Goal: Book appointment/travel/reservation

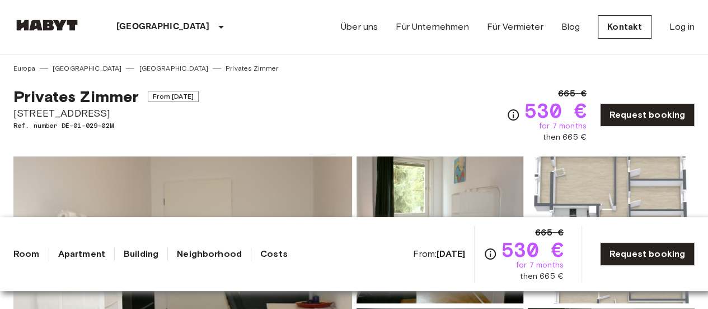
click at [554, 111] on span "530 €" at bounding box center [556, 110] width 62 height 20
drag, startPoint x: 541, startPoint y: 125, endPoint x: 586, endPoint y: 127, distance: 44.8
click at [586, 127] on div "665 € 530 € for 7 months then 665 €" at bounding box center [556, 115] width 62 height 56
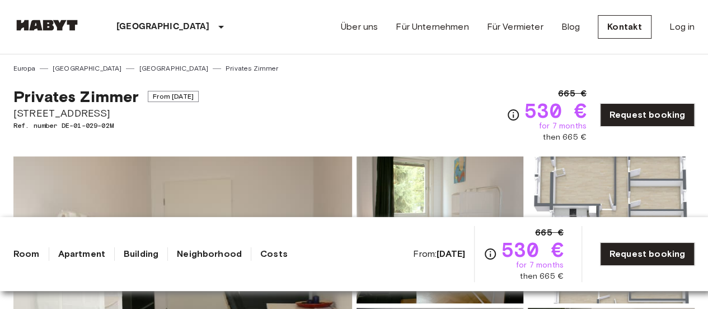
click at [492, 134] on div "Privates Zimmer From Aug 20 2025 Cunostraße 70 Ref. number DE-01-029-02M 665 € …" at bounding box center [353, 107] width 681 height 69
click at [419, 110] on div "Privates Zimmer From Aug 20 2025 Cunostraße 70 Ref. number DE-01-029-02M 665 € …" at bounding box center [353, 107] width 681 height 69
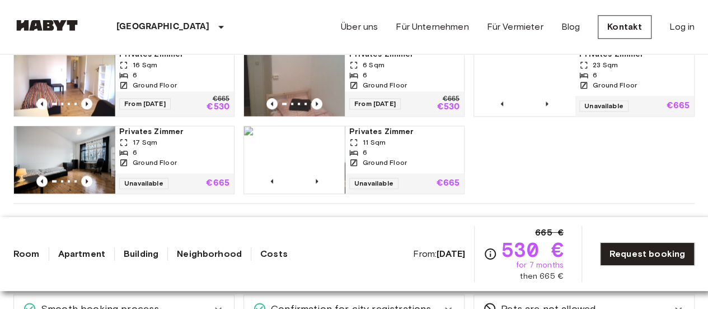
scroll to position [605, 0]
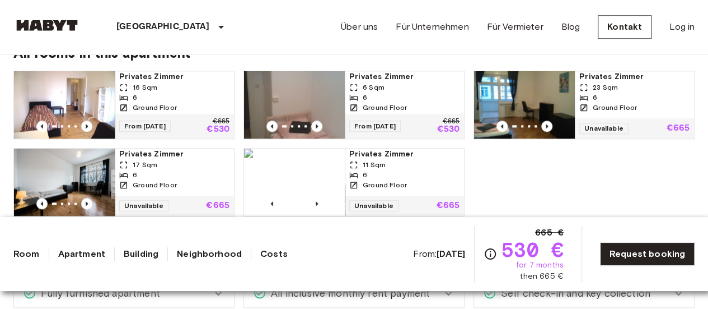
click at [214, 101] on div "6" at bounding box center [174, 97] width 110 height 10
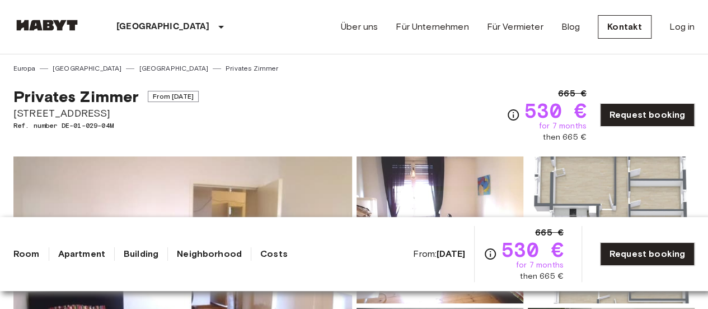
click at [384, 108] on div "Privates [PERSON_NAME] From [DATE] Cunostraße 70 Ref. number DE-01-029-04M 665 …" at bounding box center [353, 107] width 681 height 69
drag, startPoint x: 540, startPoint y: 132, endPoint x: 596, endPoint y: 128, distance: 55.5
click at [596, 128] on div "665 € 530 € for 7 months then 665 € Request booking" at bounding box center [601, 115] width 188 height 56
click at [133, 129] on span "Ref. number DE-01-029-04M" at bounding box center [105, 125] width 185 height 10
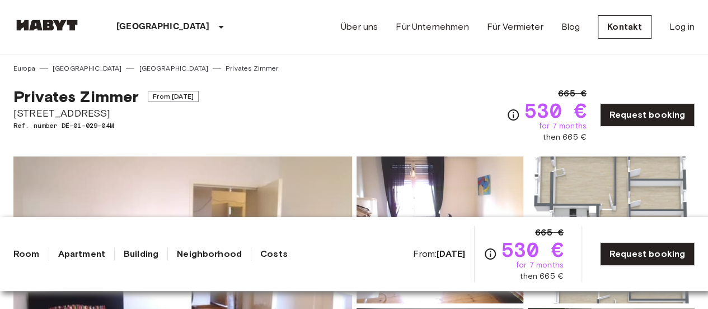
click at [138, 142] on div "Privates [PERSON_NAME] From [DATE] Cunostraße 70 Ref. number DE-01-029-04M" at bounding box center [105, 115] width 185 height 56
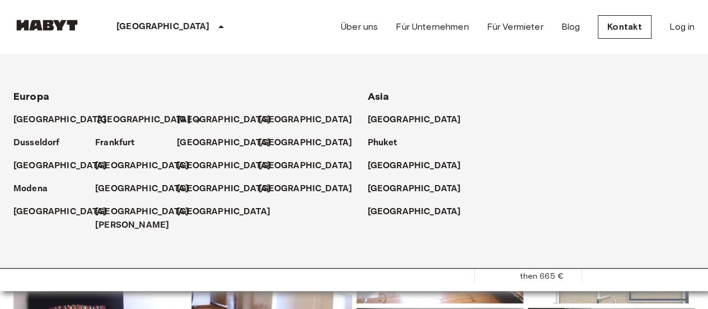
click at [113, 125] on p "[GEOGRAPHIC_DATA]" at bounding box center [144, 119] width 94 height 13
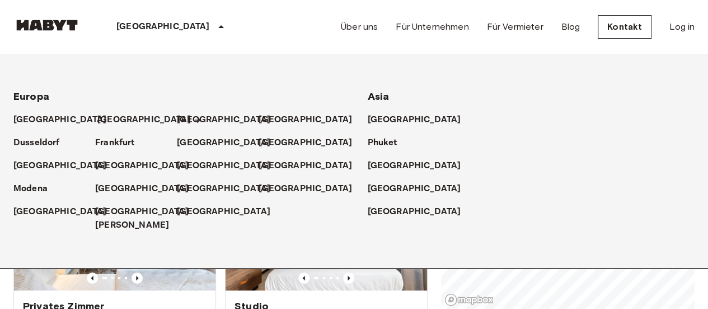
click at [113, 125] on p "[GEOGRAPHIC_DATA]" at bounding box center [144, 119] width 94 height 13
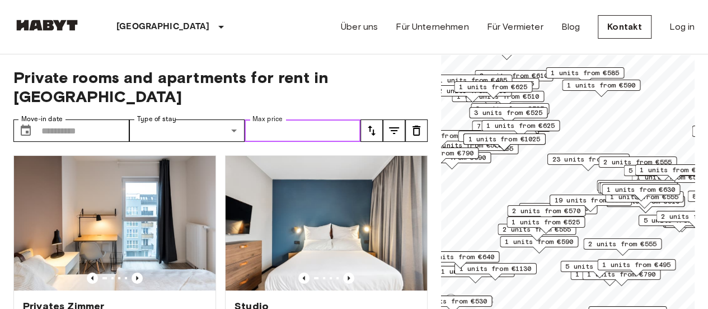
click at [298, 119] on input "Max price" at bounding box center [303, 130] width 116 height 22
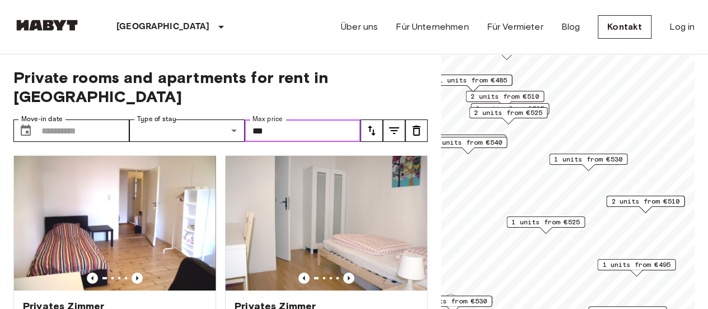
click at [560, 222] on span "1 units from €525" at bounding box center [546, 222] width 68 height 10
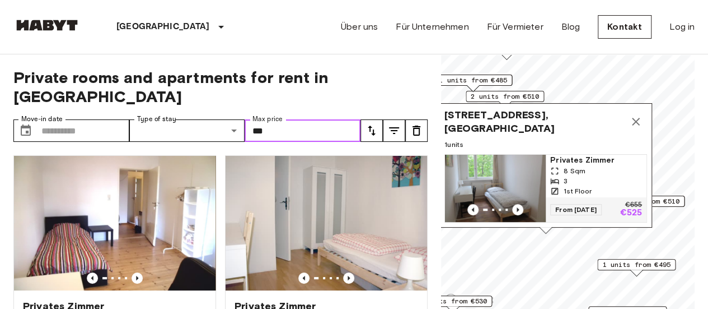
click at [584, 186] on span "1st Floor" at bounding box center [578, 191] width 28 height 10
type input "***"
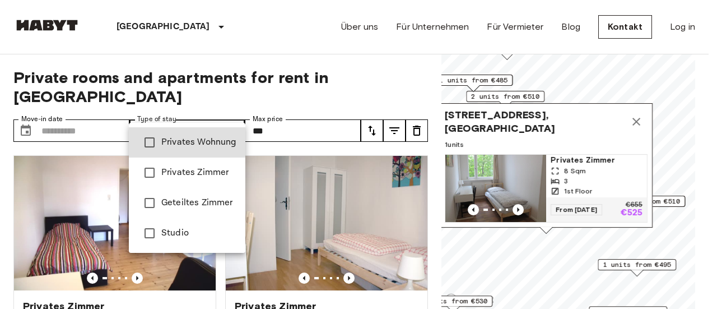
click at [93, 116] on div at bounding box center [358, 154] width 717 height 309
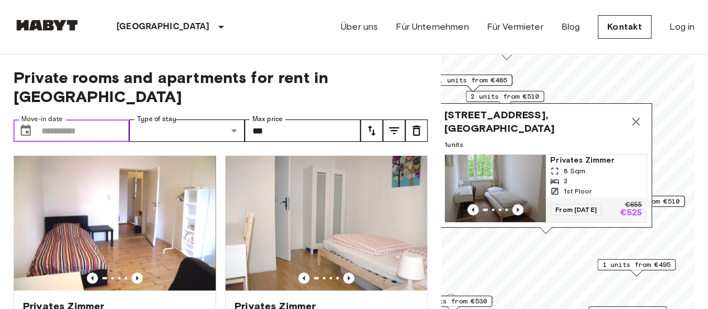
click at [88, 119] on input "Move-in date" at bounding box center [85, 130] width 88 height 22
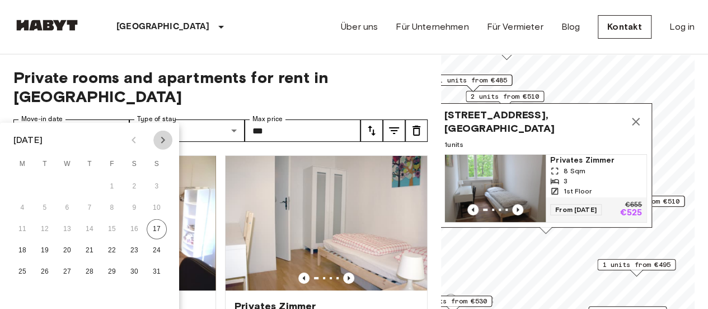
click at [167, 139] on icon "Next month" at bounding box center [162, 139] width 13 height 13
click at [81, 245] on button "25" at bounding box center [90, 250] width 20 height 20
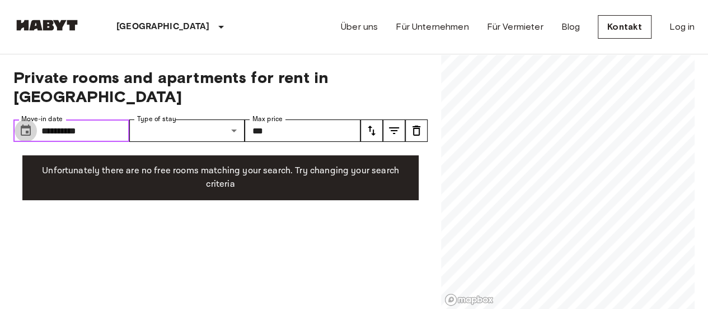
click at [22, 124] on icon "Choose date, selected date is 25 Sep 2025" at bounding box center [25, 130] width 13 height 13
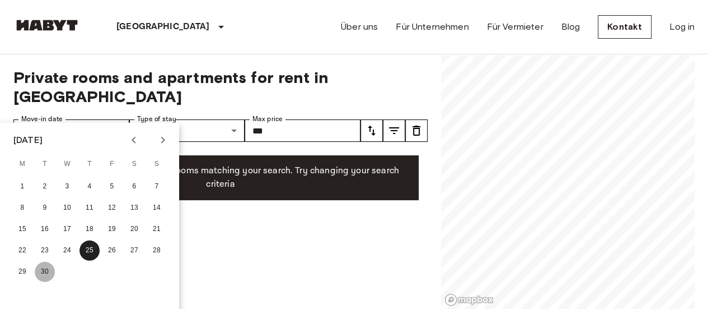
click at [49, 268] on button "30" at bounding box center [45, 271] width 20 height 20
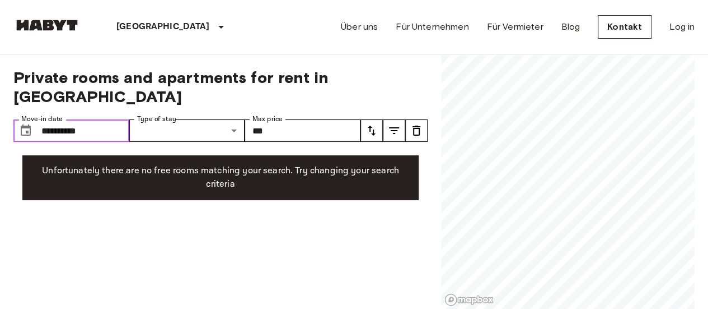
click at [27, 124] on icon "Choose date, selected date is 30 Sep 2025" at bounding box center [26, 129] width 10 height 11
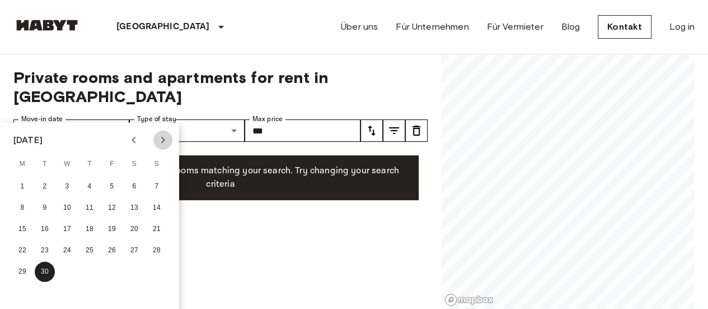
click at [158, 137] on icon "Next month" at bounding box center [162, 139] width 13 height 13
click at [69, 180] on button "1" at bounding box center [67, 186] width 20 height 20
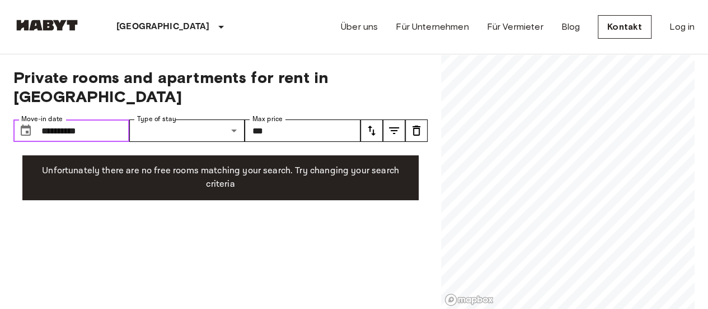
type input "**********"
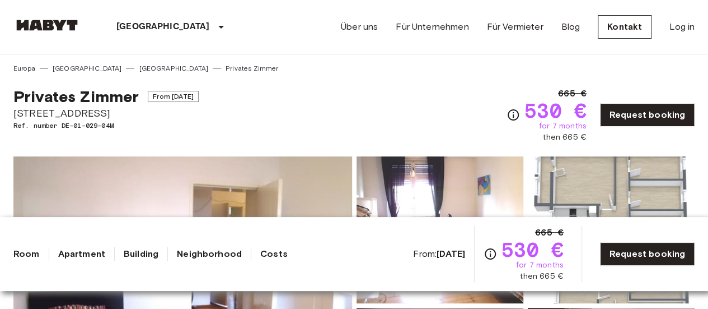
click at [268, 129] on div "Privates [PERSON_NAME] From [DATE] Cunostraße 70 Ref. number DE-01-029-04M 665 …" at bounding box center [353, 107] width 681 height 69
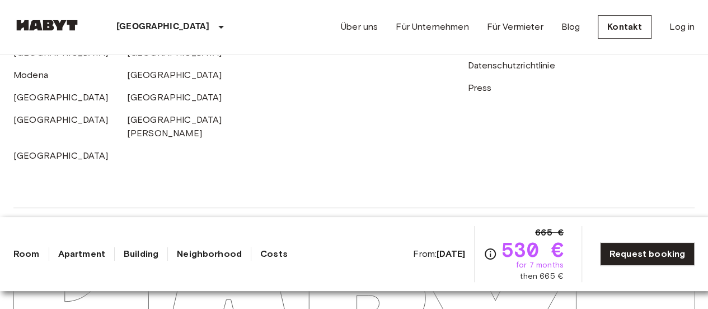
scroll to position [2442, 0]
